Goal: Task Accomplishment & Management: Use online tool/utility

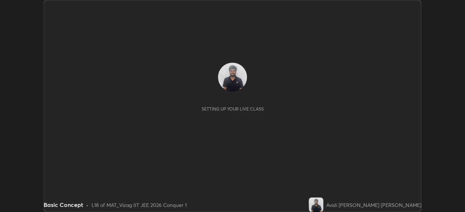
scroll to position [212, 465]
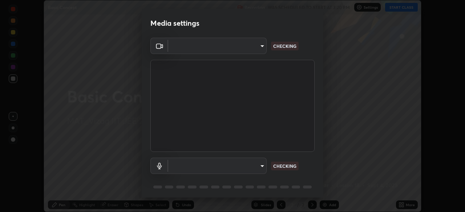
type input "e22b31622504561304a1b81eff57d23c6261876020de6d080eb4e3537e1d0af1"
type input "default"
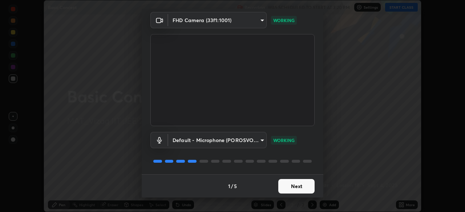
click at [291, 183] on button "Next" at bounding box center [296, 186] width 36 height 15
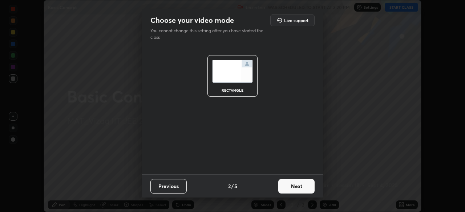
scroll to position [0, 0]
click at [296, 186] on button "Next" at bounding box center [296, 186] width 36 height 15
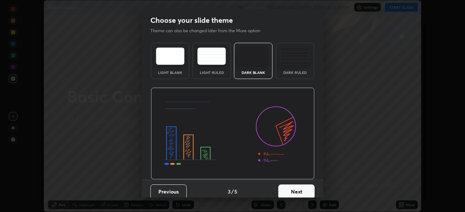
click at [295, 188] on button "Next" at bounding box center [296, 192] width 36 height 15
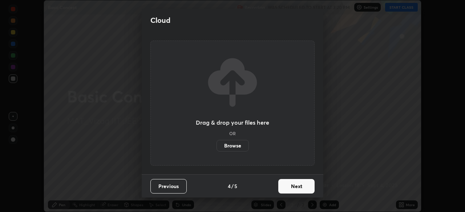
click at [294, 189] on button "Next" at bounding box center [296, 186] width 36 height 15
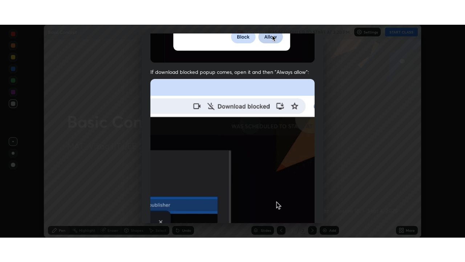
scroll to position [174, 0]
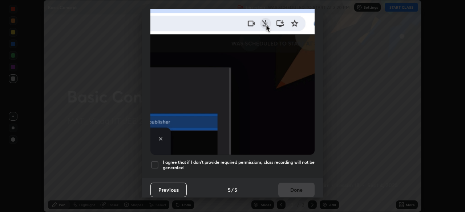
click at [155, 161] on div at bounding box center [154, 165] width 9 height 9
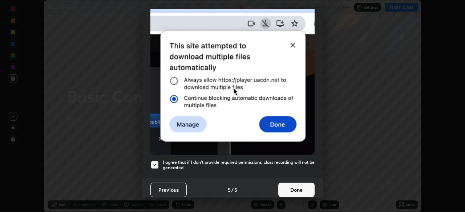
click at [294, 187] on button "Done" at bounding box center [296, 190] width 36 height 15
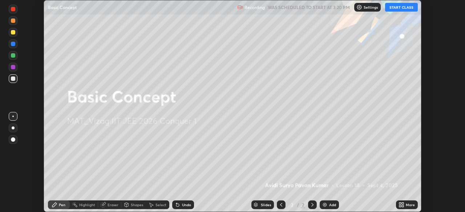
click at [326, 202] on img at bounding box center [325, 205] width 6 height 6
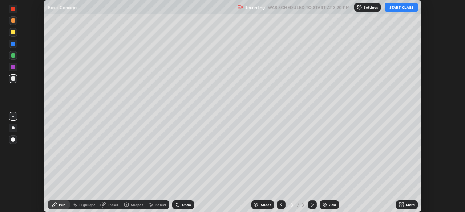
click at [402, 204] on icon at bounding box center [403, 204] width 2 height 2
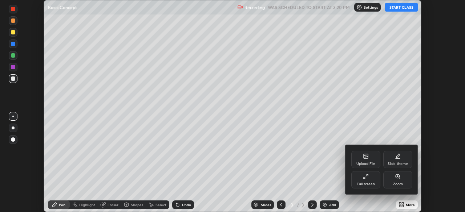
click at [366, 181] on div "Full screen" at bounding box center [365, 179] width 29 height 17
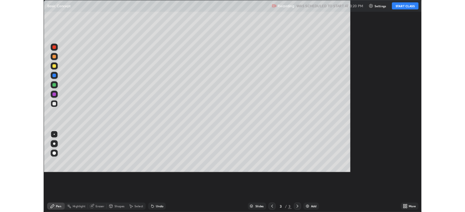
scroll to position [262, 465]
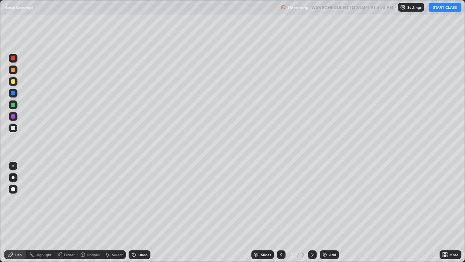
click at [438, 10] on button "START CLASS" at bounding box center [445, 7] width 33 height 9
click at [70, 212] on div "Eraser" at bounding box center [69, 254] width 11 height 4
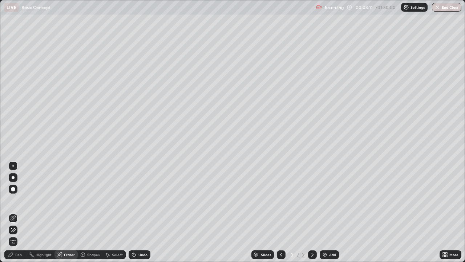
click at [18, 212] on div "Pen" at bounding box center [15, 254] width 22 height 9
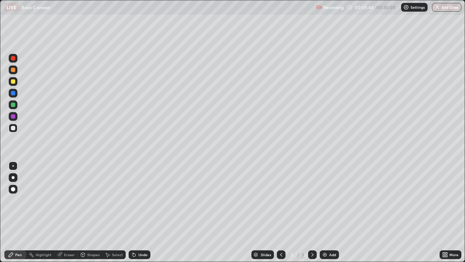
click at [66, 212] on div "Eraser" at bounding box center [69, 254] width 11 height 4
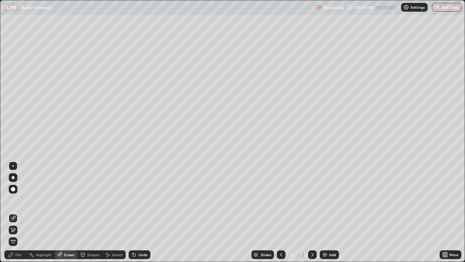
click at [19, 212] on div "Pen" at bounding box center [18, 254] width 7 height 4
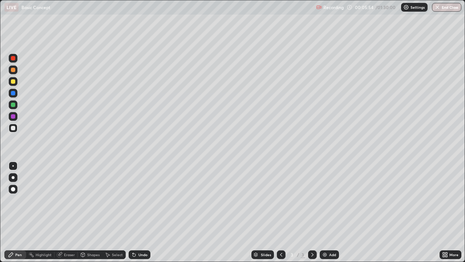
click at [71, 212] on div "Eraser" at bounding box center [69, 254] width 11 height 4
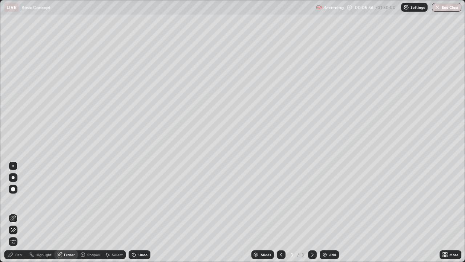
click at [20, 212] on div "Pen" at bounding box center [18, 254] width 7 height 4
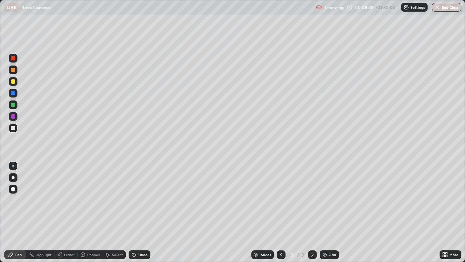
click at [112, 212] on div "Select" at bounding box center [117, 254] width 11 height 4
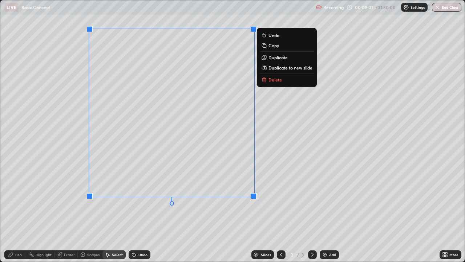
click at [138, 212] on div "Undo" at bounding box center [142, 254] width 9 height 4
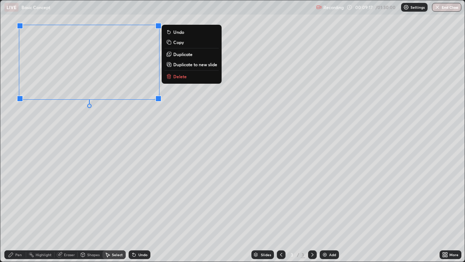
click at [17, 212] on div "Pen" at bounding box center [18, 254] width 7 height 4
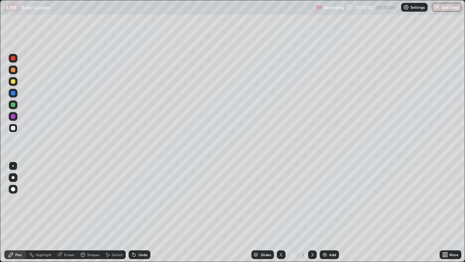
click at [108, 212] on icon at bounding box center [108, 254] width 6 height 6
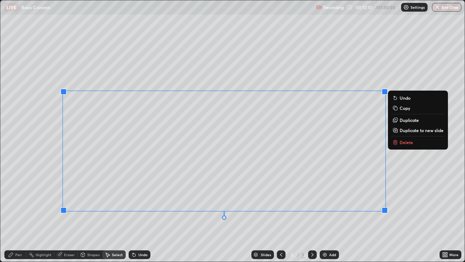
click at [134, 212] on icon at bounding box center [134, 254] width 3 height 3
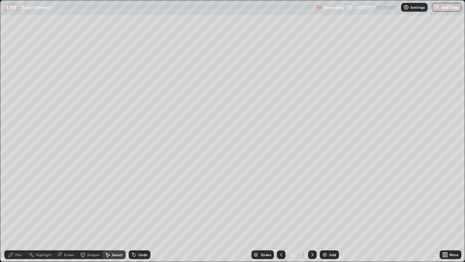
click at [59, 212] on div "Eraser" at bounding box center [65, 254] width 23 height 9
click at [15, 212] on div "Pen" at bounding box center [18, 254] width 7 height 4
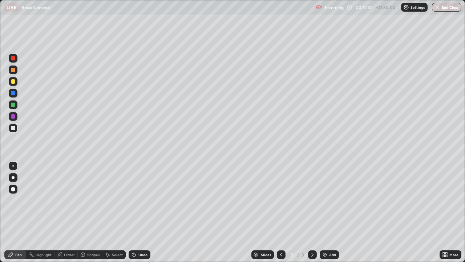
click at [62, 212] on div "Eraser" at bounding box center [65, 254] width 23 height 9
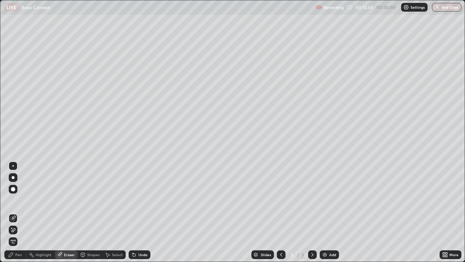
click at [19, 212] on div "Pen" at bounding box center [15, 254] width 22 height 9
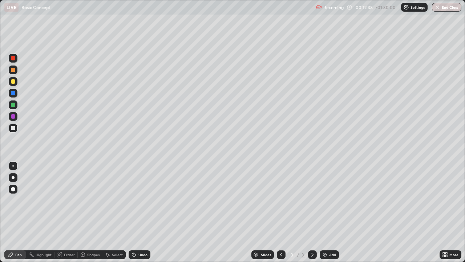
click at [65, 212] on div "Eraser" at bounding box center [65, 254] width 23 height 9
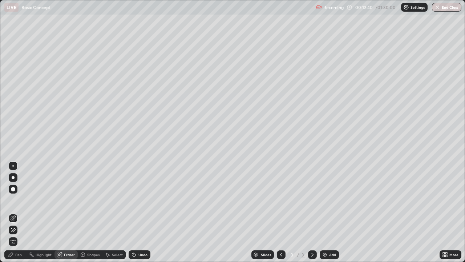
click at [21, 212] on div "Pen" at bounding box center [18, 254] width 7 height 4
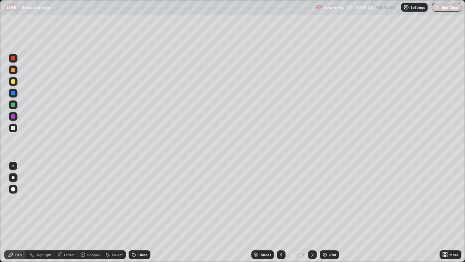
click at [85, 212] on div "Shapes" at bounding box center [90, 254] width 25 height 9
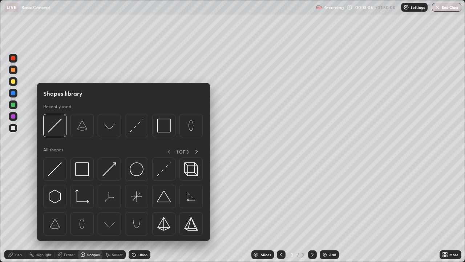
click at [87, 212] on div "Shapes" at bounding box center [93, 254] width 12 height 4
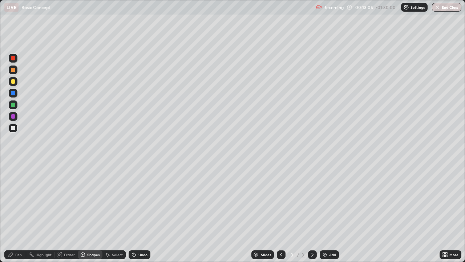
click at [69, 212] on div "Eraser" at bounding box center [65, 254] width 23 height 9
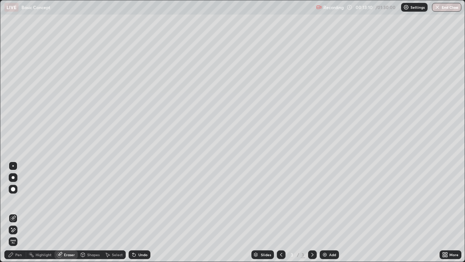
click at [18, 212] on div "Pen" at bounding box center [18, 254] width 7 height 4
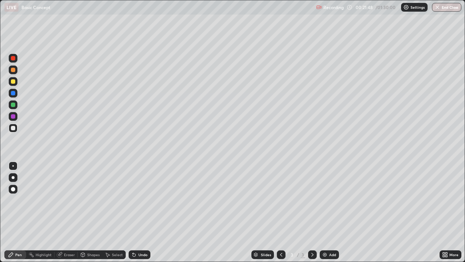
click at [111, 212] on div "Select" at bounding box center [113, 254] width 23 height 9
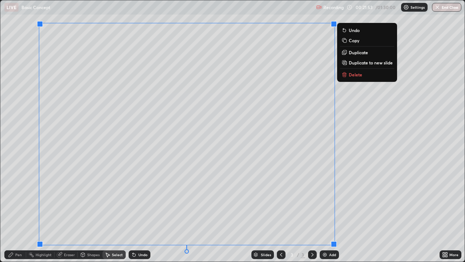
click at [333, 212] on div at bounding box center [334, 244] width 6 height 6
click at [367, 62] on p "Duplicate to new slide" at bounding box center [369, 63] width 44 height 6
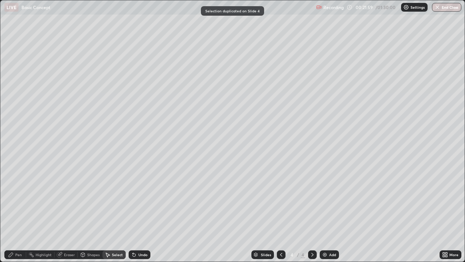
click at [361, 64] on div "0 ° Undo Copy Duplicate Duplicate to new slide Delete" at bounding box center [232, 130] width 464 height 261
click at [359, 63] on div "0 ° Undo Copy Duplicate Duplicate to new slide Delete" at bounding box center [232, 130] width 464 height 261
click at [86, 212] on div "Shapes" at bounding box center [90, 254] width 25 height 9
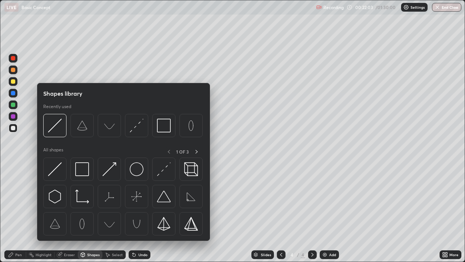
click at [85, 212] on icon at bounding box center [83, 254] width 6 height 6
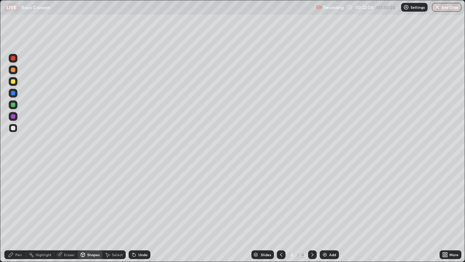
click at [65, 212] on div "Eraser" at bounding box center [69, 254] width 11 height 4
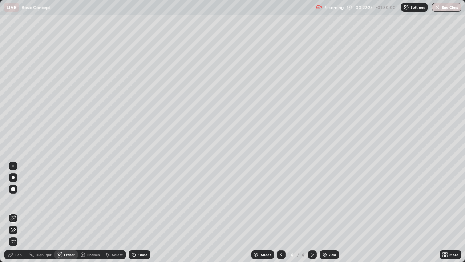
click at [22, 212] on div "Pen" at bounding box center [15, 254] width 22 height 9
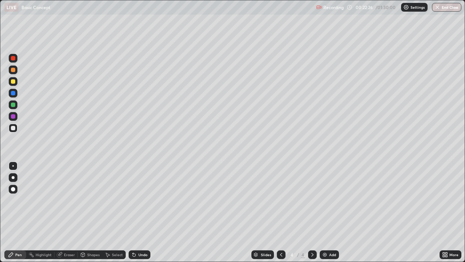
click at [11, 212] on icon at bounding box center [11, 254] width 4 height 4
click at [13, 212] on icon at bounding box center [11, 254] width 6 height 6
click at [17, 212] on div "Pen" at bounding box center [18, 254] width 7 height 4
click at [19, 212] on div "Pen" at bounding box center [18, 254] width 7 height 4
click at [14, 212] on div "Pen" at bounding box center [15, 254] width 22 height 9
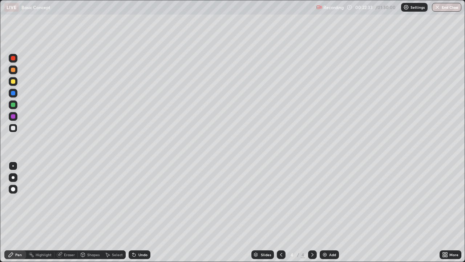
click at [15, 212] on div "Pen" at bounding box center [15, 254] width 22 height 9
click at [61, 212] on icon at bounding box center [60, 254] width 4 height 4
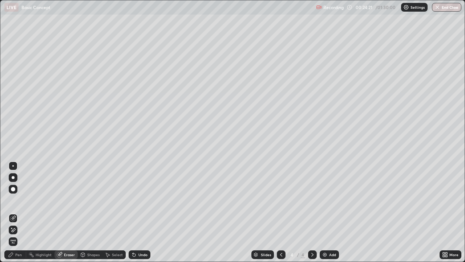
click at [22, 212] on div "Pen" at bounding box center [15, 254] width 22 height 9
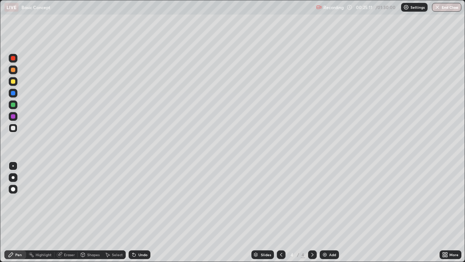
click at [329, 212] on div "Add" at bounding box center [332, 254] width 7 height 4
click at [283, 212] on div at bounding box center [281, 254] width 9 height 9
click at [283, 212] on icon at bounding box center [281, 254] width 6 height 6
click at [333, 212] on div "Add" at bounding box center [329, 254] width 19 height 9
click at [331, 212] on div "Add" at bounding box center [332, 254] width 7 height 4
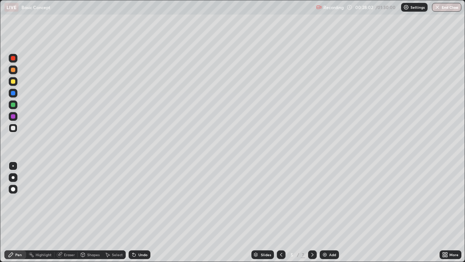
click at [68, 212] on div "Eraser" at bounding box center [69, 254] width 11 height 4
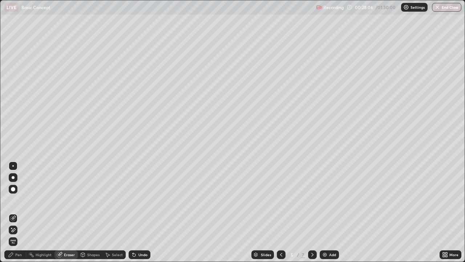
click at [17, 212] on div "Pen" at bounding box center [18, 254] width 7 height 4
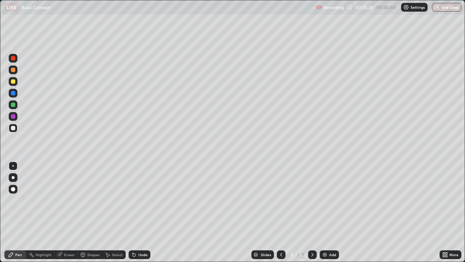
click at [74, 212] on div "Eraser" at bounding box center [69, 254] width 11 height 4
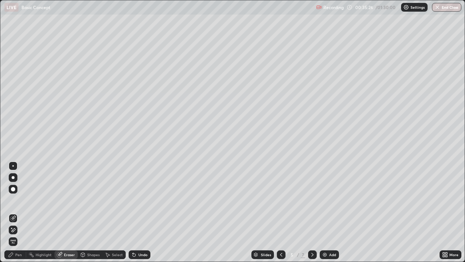
click at [16, 212] on div "Pen" at bounding box center [18, 254] width 7 height 4
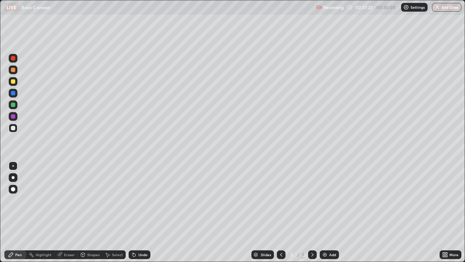
click at [111, 212] on div "Select" at bounding box center [113, 254] width 23 height 9
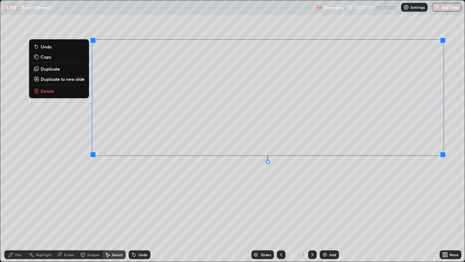
click at [58, 93] on button "Delete" at bounding box center [59, 90] width 54 height 9
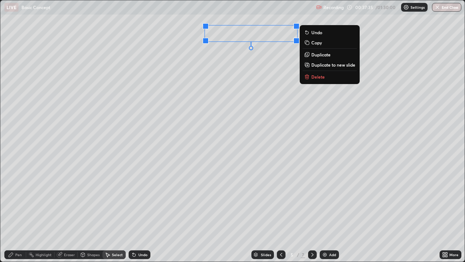
click at [323, 77] on p "Delete" at bounding box center [317, 77] width 13 height 6
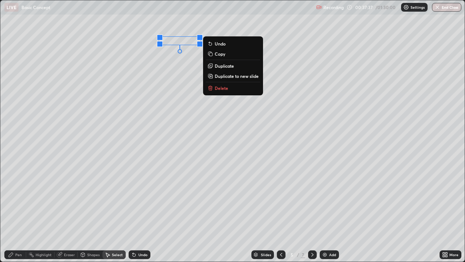
click at [225, 86] on p "Delete" at bounding box center [221, 88] width 13 height 6
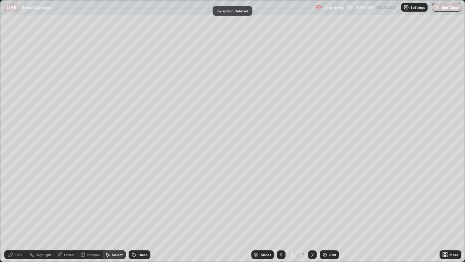
click at [17, 212] on div "Pen" at bounding box center [18, 254] width 7 height 4
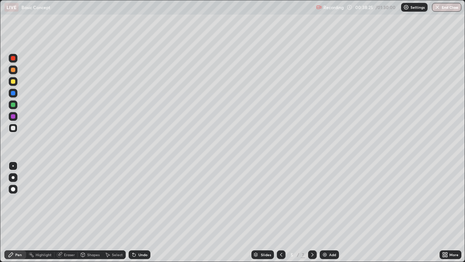
click at [70, 212] on div "Eraser" at bounding box center [69, 254] width 11 height 4
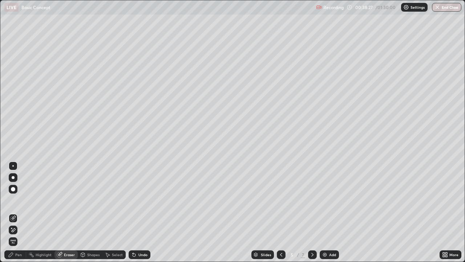
click at [18, 212] on div "Pen" at bounding box center [18, 254] width 7 height 4
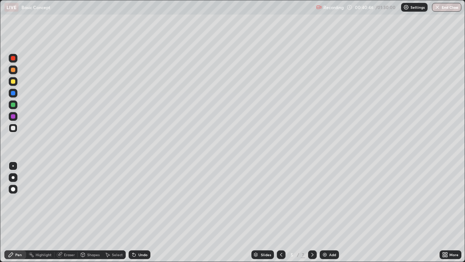
click at [68, 212] on div "Eraser" at bounding box center [69, 254] width 11 height 4
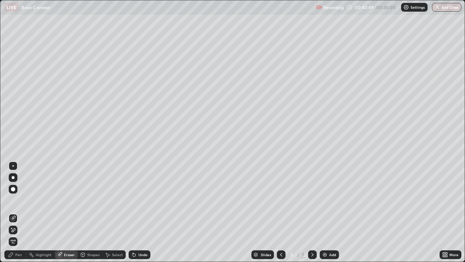
click at [16, 212] on div "Pen" at bounding box center [18, 254] width 7 height 4
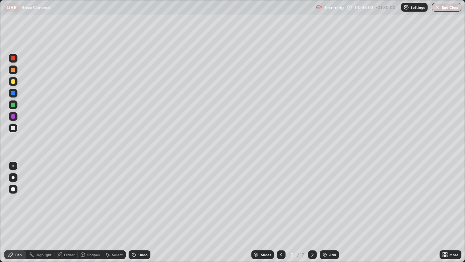
click at [71, 212] on div "Eraser" at bounding box center [65, 254] width 23 height 9
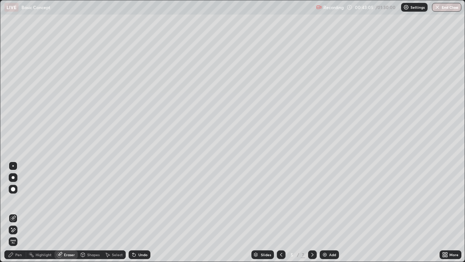
click at [21, 212] on div "Pen" at bounding box center [18, 254] width 7 height 4
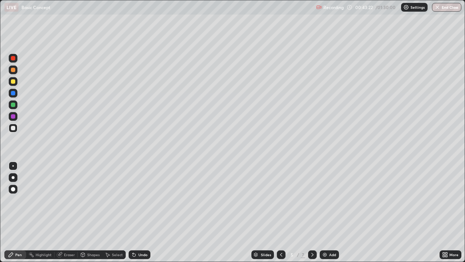
click at [69, 212] on div "Eraser" at bounding box center [69, 254] width 11 height 4
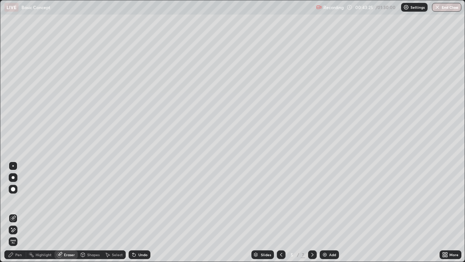
click at [20, 212] on div "Pen" at bounding box center [15, 254] width 22 height 9
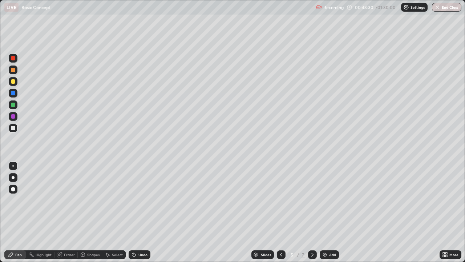
click at [325, 212] on img at bounding box center [325, 254] width 6 height 6
click at [328, 212] on div "Add" at bounding box center [329, 254] width 19 height 9
click at [112, 212] on div "Select" at bounding box center [117, 254] width 11 height 4
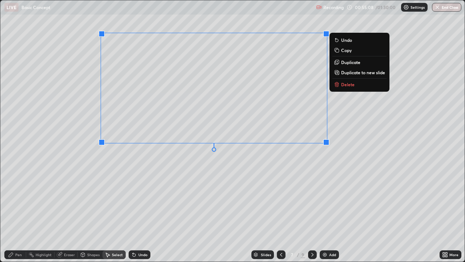
click at [335, 84] on icon at bounding box center [336, 84] width 3 height 3
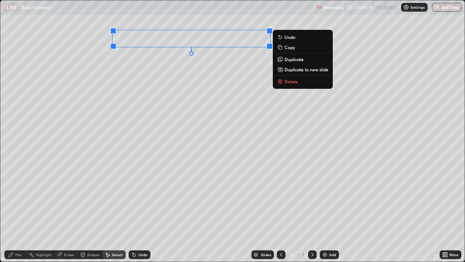
click at [288, 83] on p "Delete" at bounding box center [290, 81] width 13 height 6
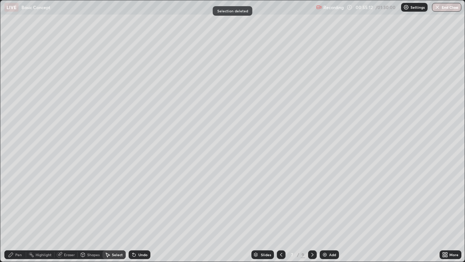
click at [19, 212] on div "Pen" at bounding box center [18, 254] width 7 height 4
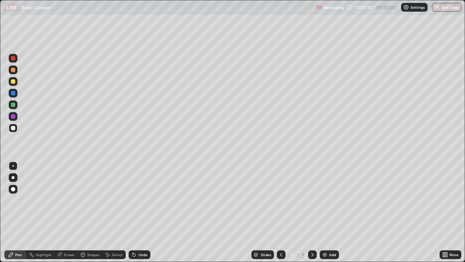
click at [68, 212] on div "Eraser" at bounding box center [65, 254] width 23 height 9
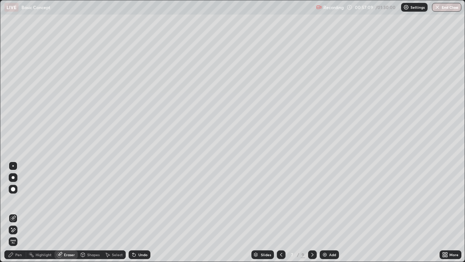
click at [15, 212] on div "Pen" at bounding box center [15, 254] width 22 height 9
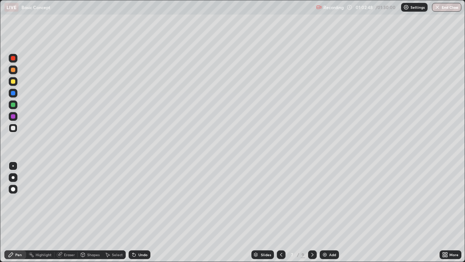
click at [312, 212] on icon at bounding box center [312, 254] width 6 height 6
click at [282, 212] on div at bounding box center [281, 254] width 9 height 9
click at [327, 212] on img at bounding box center [325, 254] width 6 height 6
click at [280, 212] on icon at bounding box center [281, 254] width 6 height 6
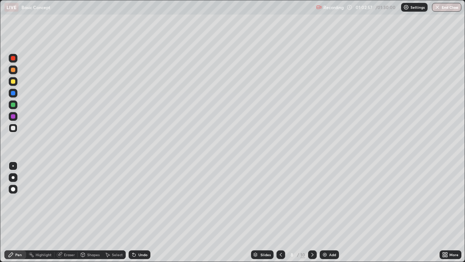
click at [311, 212] on icon at bounding box center [312, 254] width 6 height 6
click at [68, 212] on div "Eraser" at bounding box center [65, 254] width 23 height 9
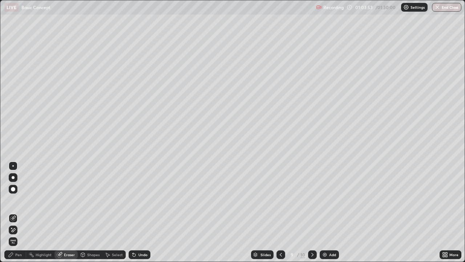
click at [18, 212] on div "Pen" at bounding box center [18, 254] width 7 height 4
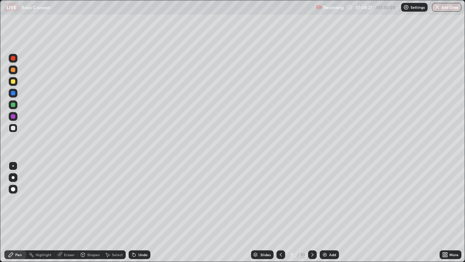
click at [64, 212] on div "Eraser" at bounding box center [69, 254] width 11 height 4
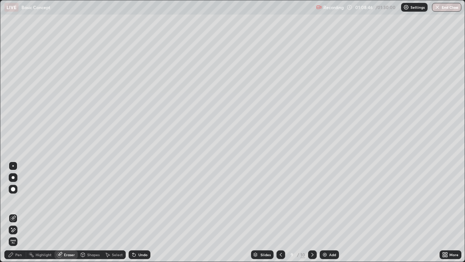
click at [15, 212] on div "Pen" at bounding box center [15, 254] width 22 height 9
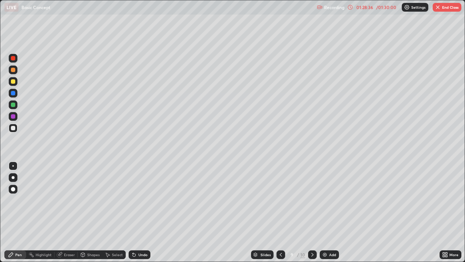
click at [444, 7] on button "End Class" at bounding box center [447, 7] width 29 height 9
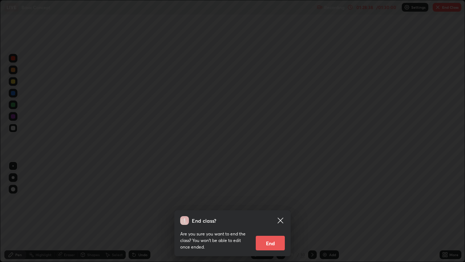
click at [268, 212] on button "End" at bounding box center [270, 242] width 29 height 15
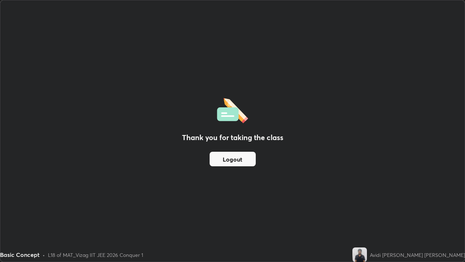
click at [233, 162] on button "Logout" at bounding box center [233, 158] width 46 height 15
click at [239, 158] on button "Logout" at bounding box center [233, 158] width 46 height 15
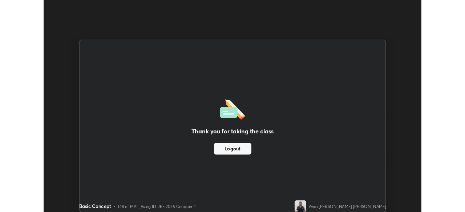
scroll to position [36108, 35855]
